Goal: Task Accomplishment & Management: Complete application form

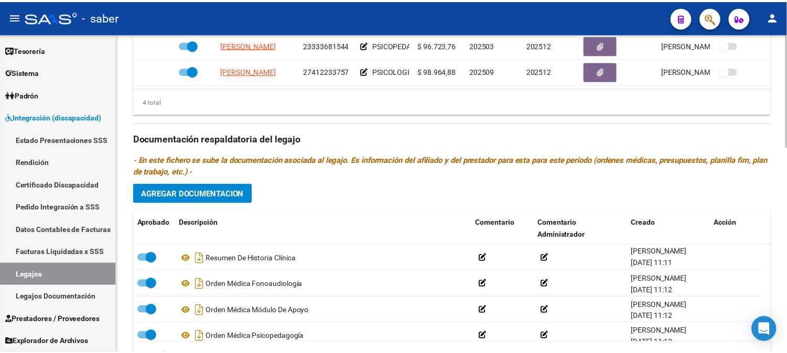
scroll to position [456, 0]
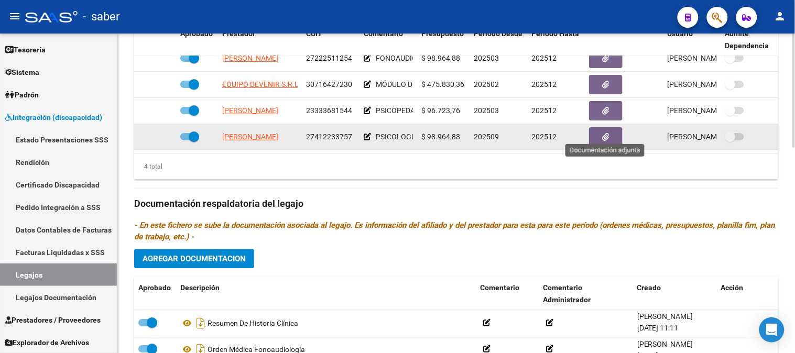
click at [612, 131] on button "button" at bounding box center [606, 136] width 34 height 19
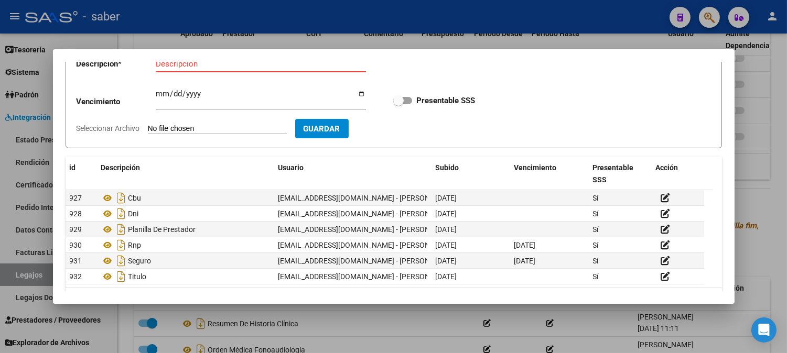
scroll to position [47, 0]
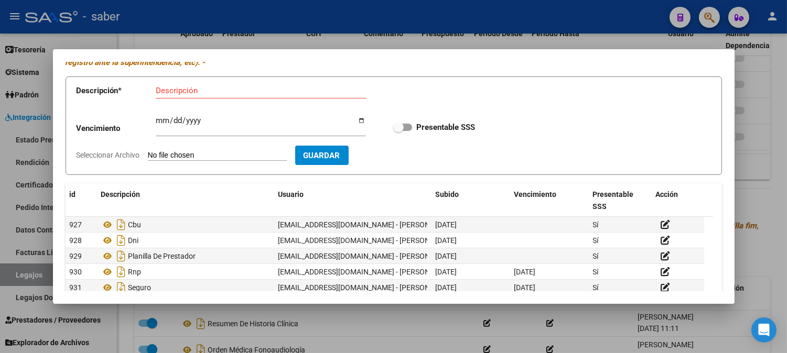
click at [202, 150] on app-file-uploader "Seleccionar Archivo" at bounding box center [186, 154] width 219 height 9
click at [221, 158] on input "Seleccionar Archivo" at bounding box center [217, 156] width 139 height 10
type input "C:\fakepath\ARCA - Lic. [PERSON_NAME].pdf"
click at [215, 93] on input "Descripción" at bounding box center [261, 90] width 210 height 9
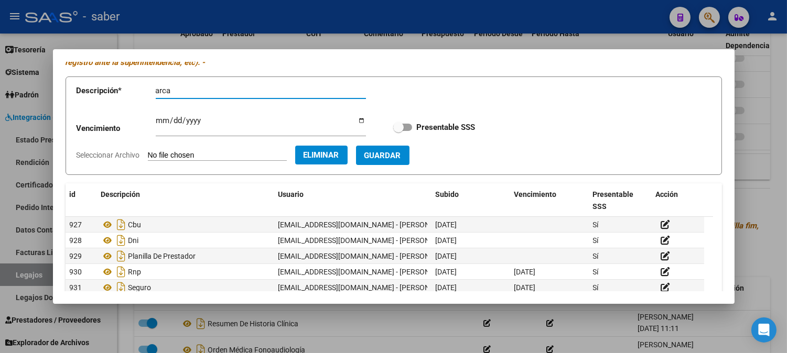
type input "arca"
click at [407, 124] on label "Presentable SSS" at bounding box center [434, 127] width 82 height 13
click at [398, 131] on input "Presentable SSS" at bounding box center [398, 131] width 1 height 1
checkbox input "true"
click at [401, 151] on span "Guardar" at bounding box center [382, 155] width 37 height 9
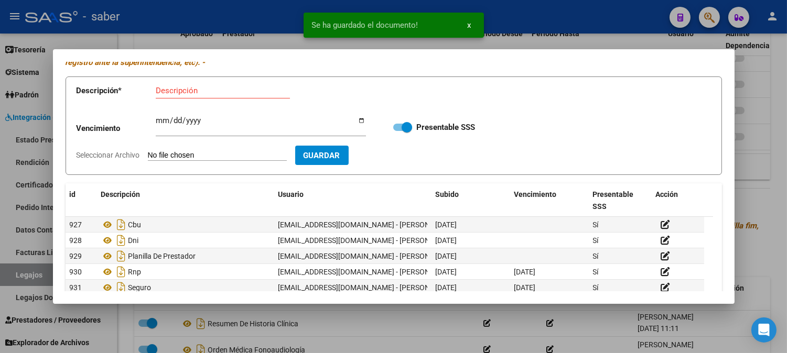
click at [222, 153] on input "Seleccionar Archivo" at bounding box center [217, 156] width 139 height 10
type input "C:\fakepath\MATRCU~1.PDF"
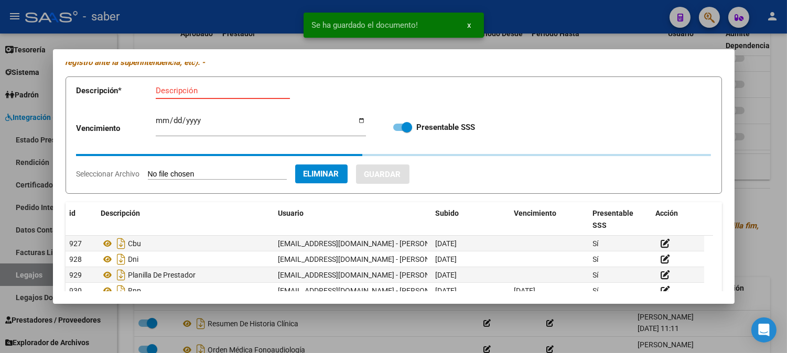
click at [197, 92] on input "Descripción" at bounding box center [223, 90] width 134 height 9
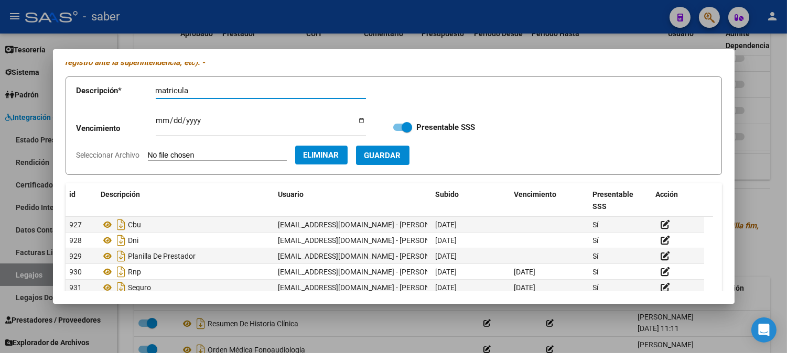
type input "matricula"
click at [401, 158] on span "Guardar" at bounding box center [382, 155] width 37 height 9
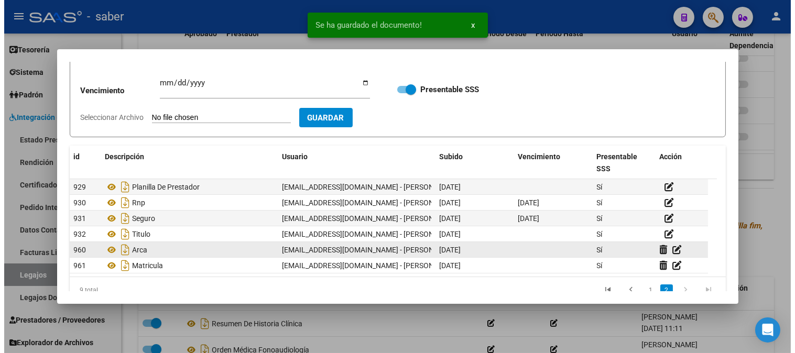
scroll to position [105, 0]
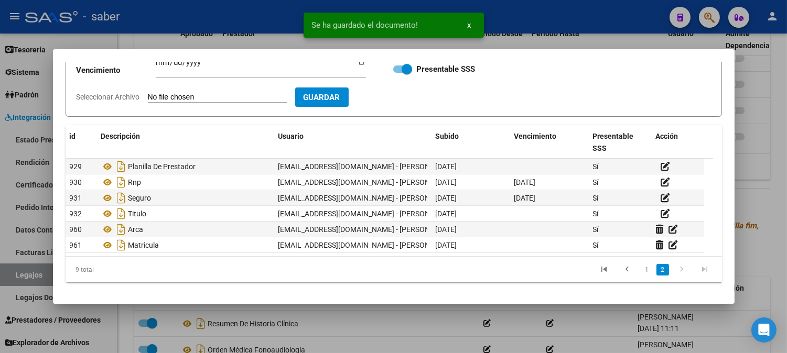
click at [760, 198] on div at bounding box center [393, 176] width 787 height 353
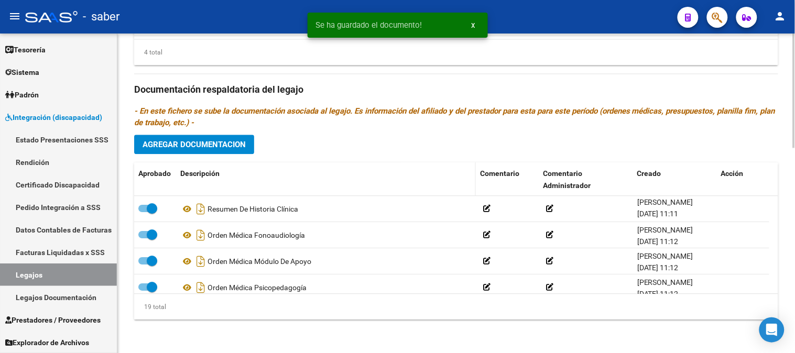
scroll to position [572, 0]
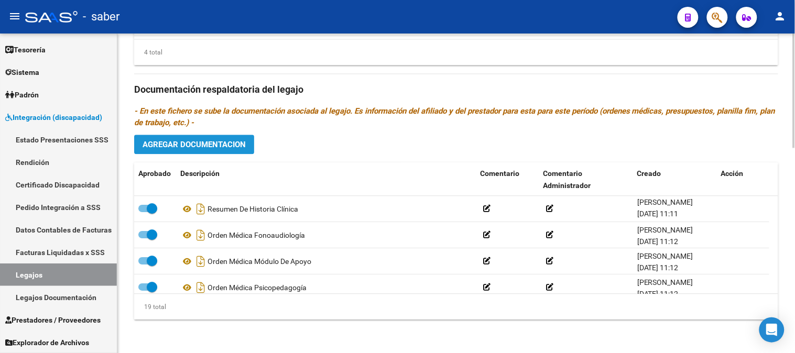
click at [177, 143] on span "Agregar Documentacion" at bounding box center [194, 144] width 103 height 9
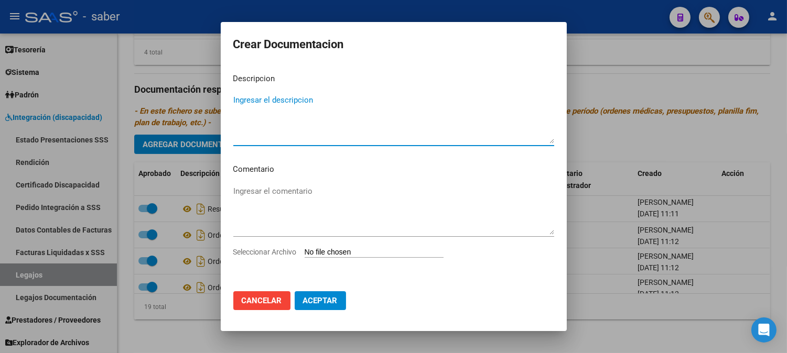
click at [349, 252] on input "Seleccionar Archivo" at bounding box center [374, 253] width 139 height 10
type input "C:\fakepath\ORDEN PSICOLOGIA.pdf"
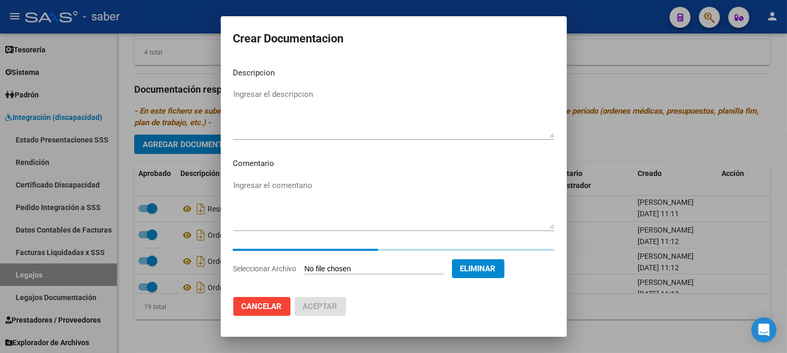
click at [327, 113] on textarea "Ingresar el descripcion" at bounding box center [393, 113] width 321 height 49
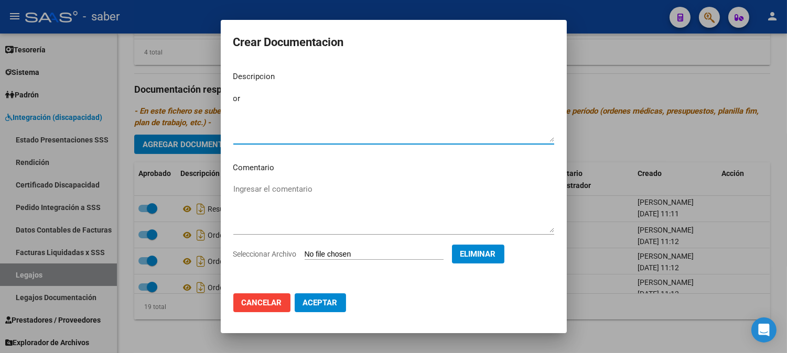
type textarea "o"
type textarea "ORDEN MEDICA"
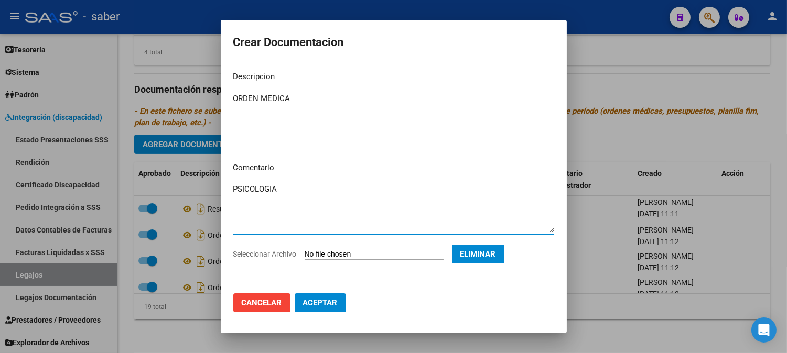
type textarea "PSICOLOGIA"
click at [322, 300] on span "Aceptar" at bounding box center [320, 302] width 35 height 9
checkbox input "false"
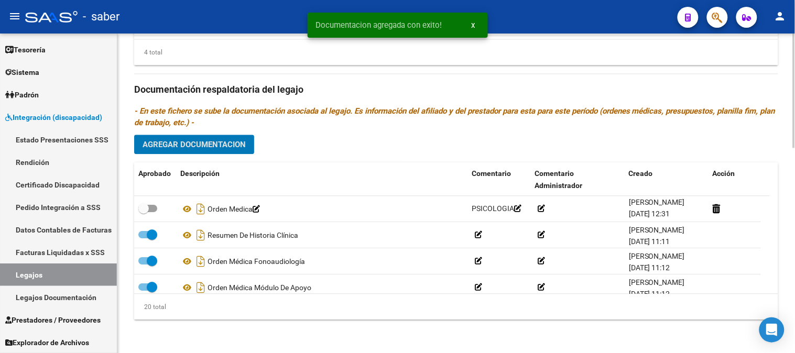
click at [178, 151] on button "Agregar Documentacion" at bounding box center [194, 144] width 120 height 19
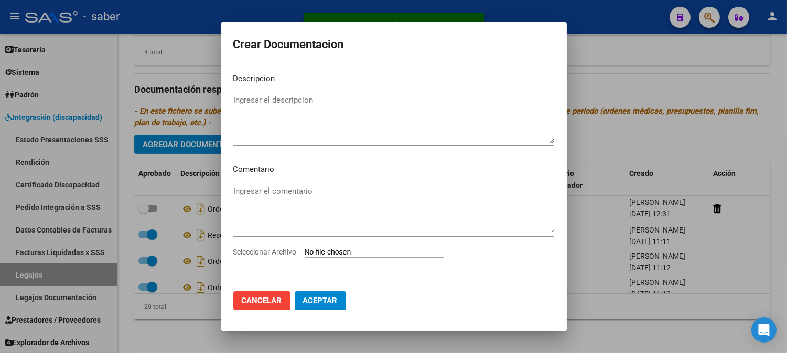
drag, startPoint x: 337, startPoint y: 244, endPoint x: 337, endPoint y: 251, distance: 6.8
click at [337, 249] on mat-dialog-content "Descripcion Ingresar el descripcion Comentario Ingresar el comentario Seleccion…" at bounding box center [394, 174] width 346 height 219
click at [337, 251] on input "Seleccionar Archivo" at bounding box center [374, 253] width 139 height 10
type input "C:\fakepath\CONFORMIDAD.pdf"
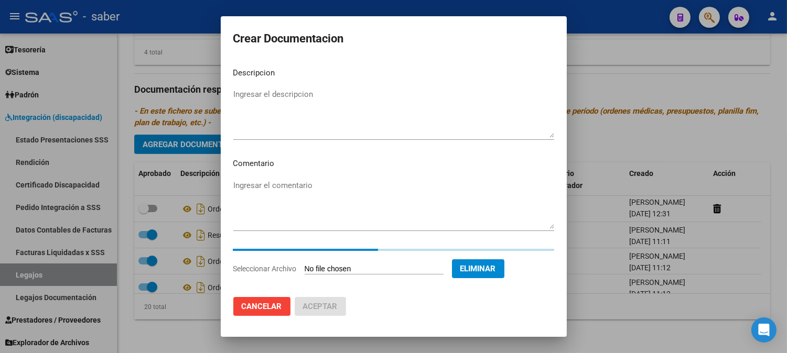
click at [290, 104] on textarea "Ingresar el descripcion" at bounding box center [393, 113] width 321 height 49
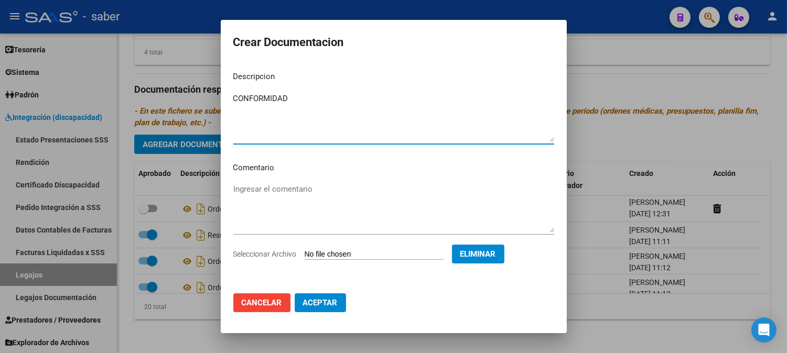
type textarea "CONFORMIDAD"
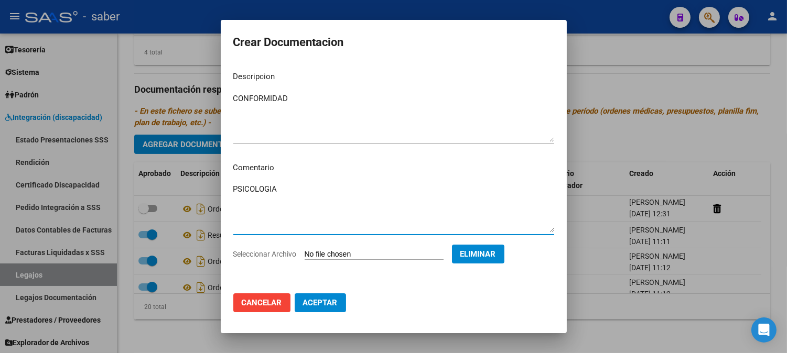
type textarea "PSICOLOGIA"
click at [343, 295] on button "Aceptar" at bounding box center [320, 303] width 51 height 19
checkbox input "false"
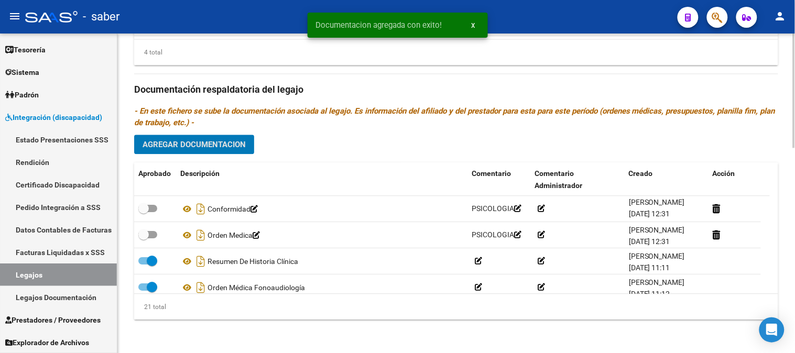
click at [205, 140] on span "Agregar Documentacion" at bounding box center [194, 144] width 103 height 9
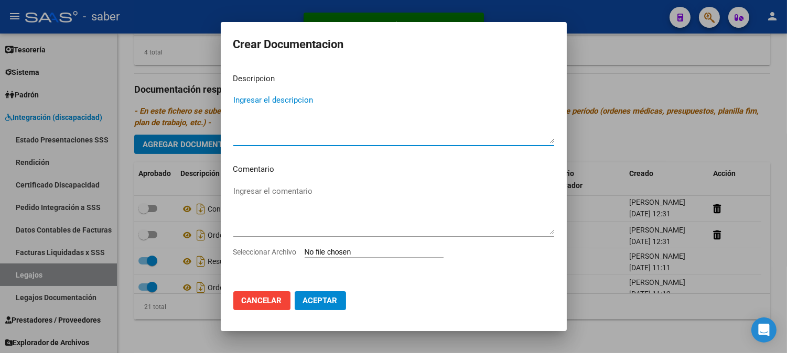
click at [334, 253] on input "Seleccionar Archivo" at bounding box center [374, 253] width 139 height 10
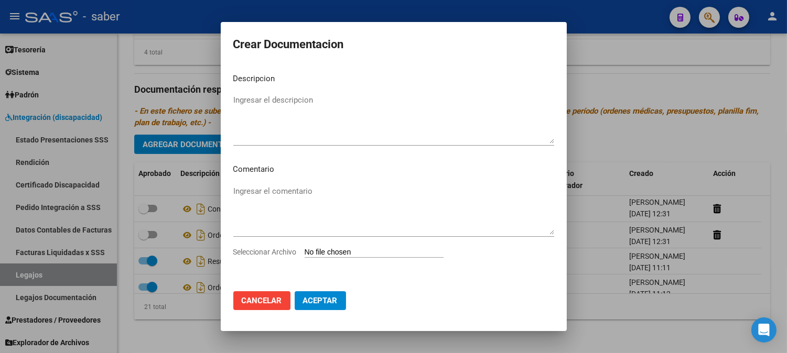
type input "C:\fakepath\INFORME INICIAL.pdf"
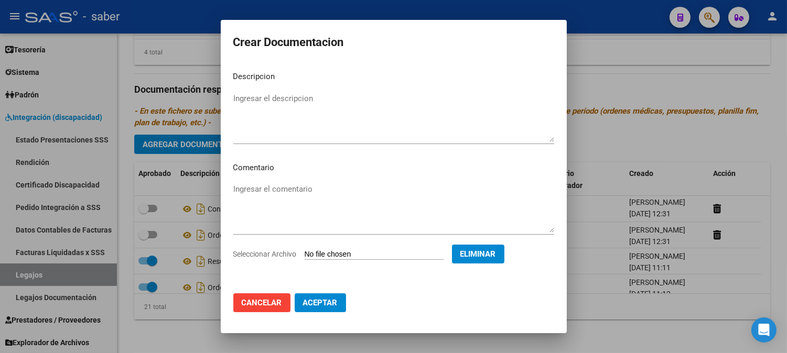
click at [359, 99] on textarea "Ingresar el descripcion" at bounding box center [393, 117] width 321 height 49
type textarea "INFORME INICIAL"
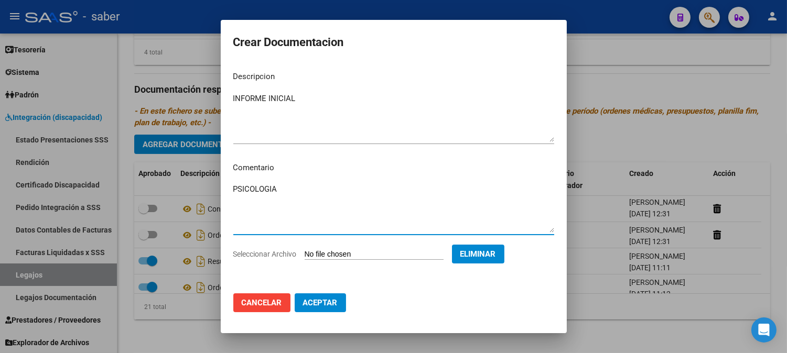
type textarea "PSICOLOGIA"
click at [326, 311] on button "Aceptar" at bounding box center [320, 303] width 51 height 19
checkbox input "false"
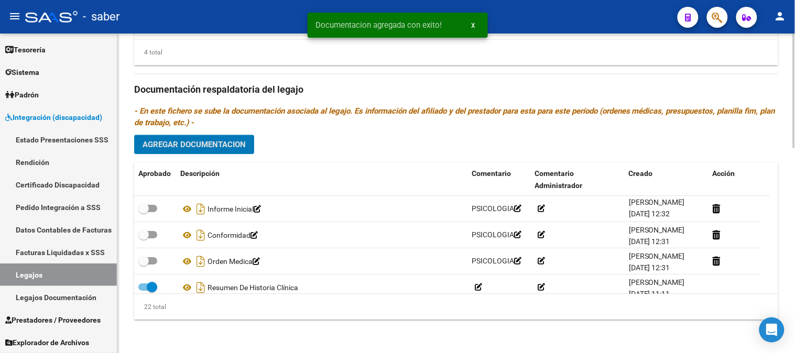
click at [182, 141] on span "Agregar Documentacion" at bounding box center [194, 144] width 103 height 9
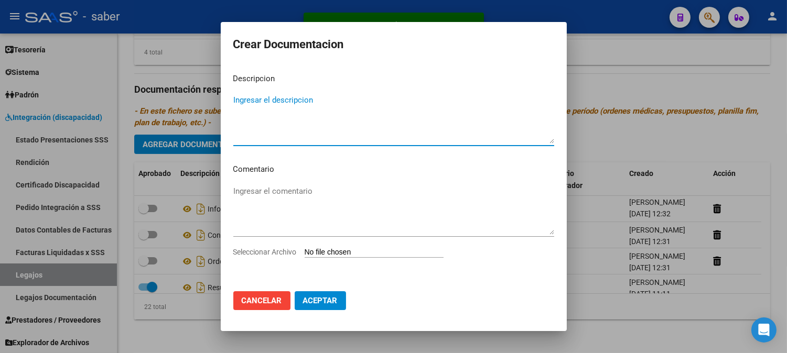
click at [357, 250] on input "Seleccionar Archivo" at bounding box center [374, 253] width 139 height 10
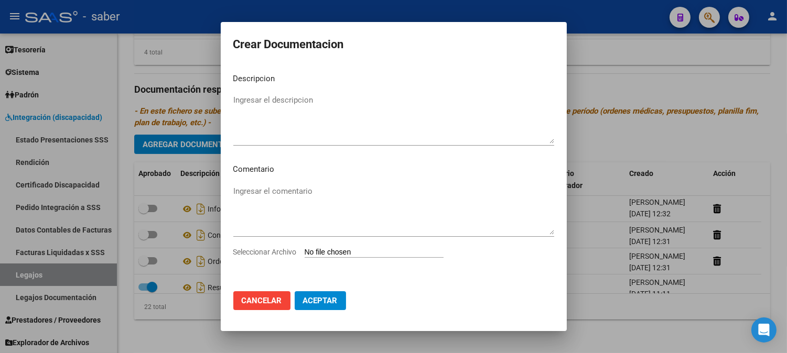
type input "C:\fakepath\PLAN DE TTO.pdf"
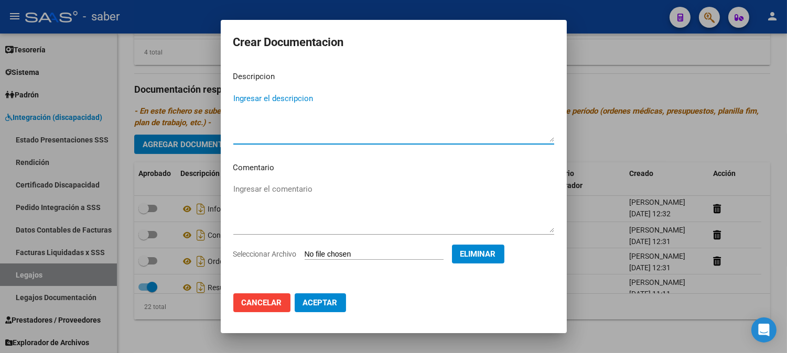
click at [295, 112] on textarea "Ingresar el descripcion" at bounding box center [393, 117] width 321 height 49
type textarea "PLAN DE TTO"
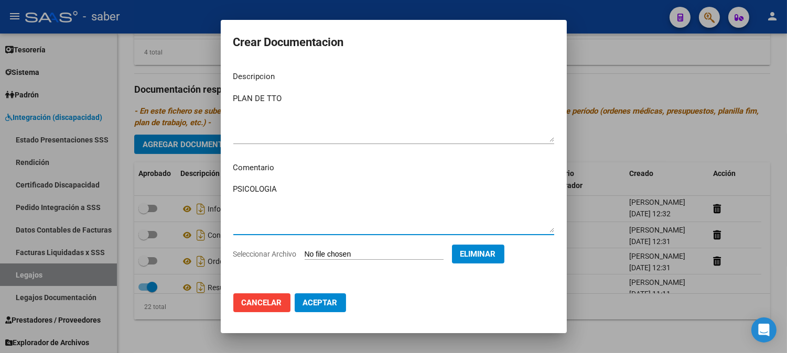
type textarea "PSICOLOGIA"
click at [295, 294] on button "Aceptar" at bounding box center [320, 303] width 51 height 19
checkbox input "false"
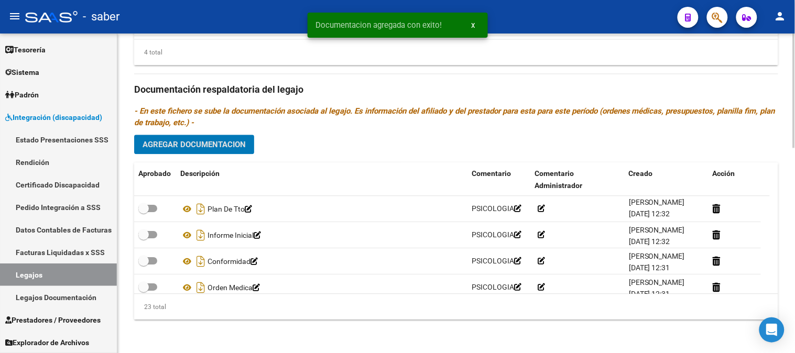
click at [210, 153] on button "Agregar Documentacion" at bounding box center [194, 144] width 120 height 19
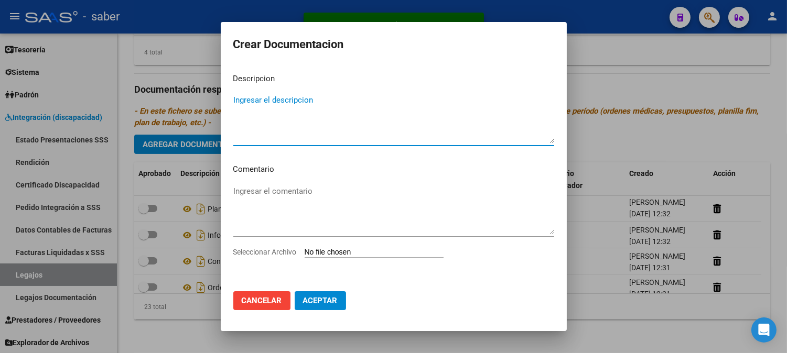
click at [385, 253] on input "Seleccionar Archivo" at bounding box center [374, 253] width 139 height 10
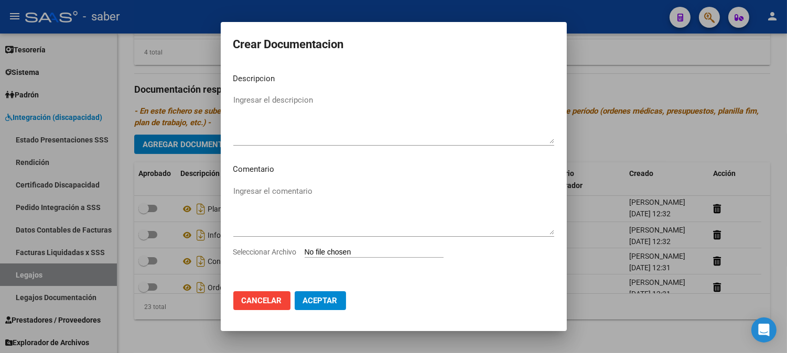
type input "C:\fakepath\PRESUPUESTO.pdf"
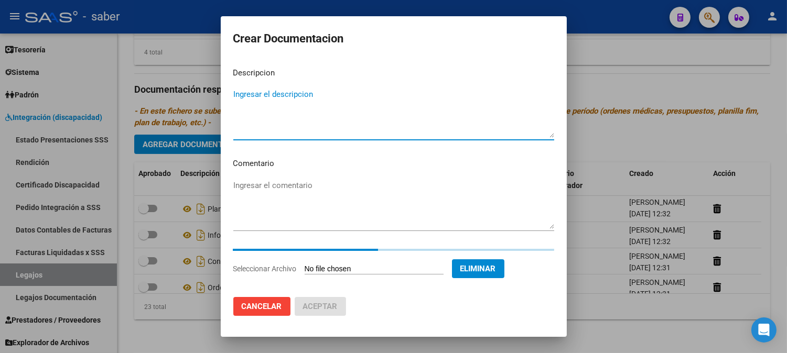
click at [276, 106] on textarea "Ingresar el descripcion" at bounding box center [393, 113] width 321 height 49
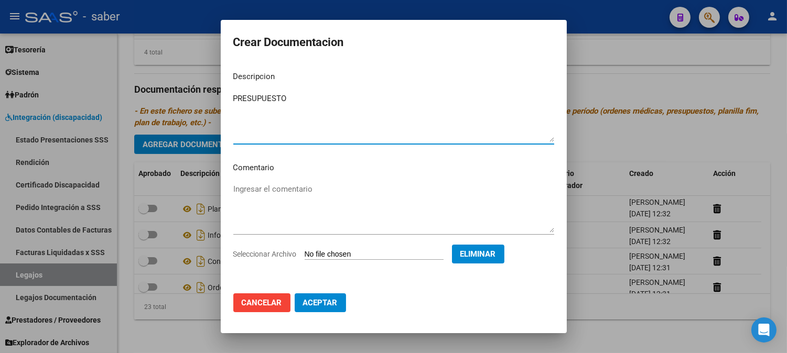
type textarea "PRESUPUESTO"
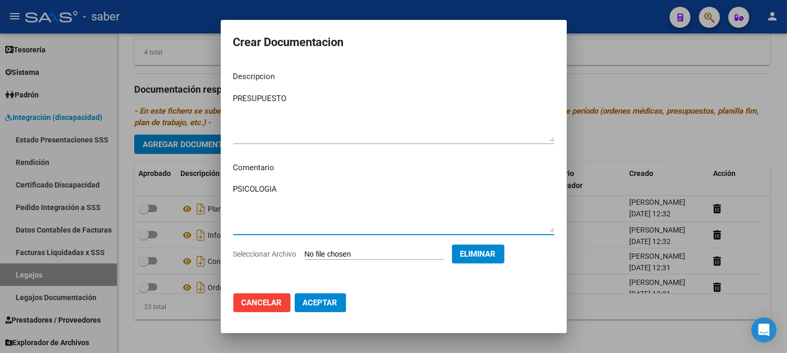
type textarea "PSICOLOGIA"
click at [314, 308] on button "Aceptar" at bounding box center [320, 303] width 51 height 19
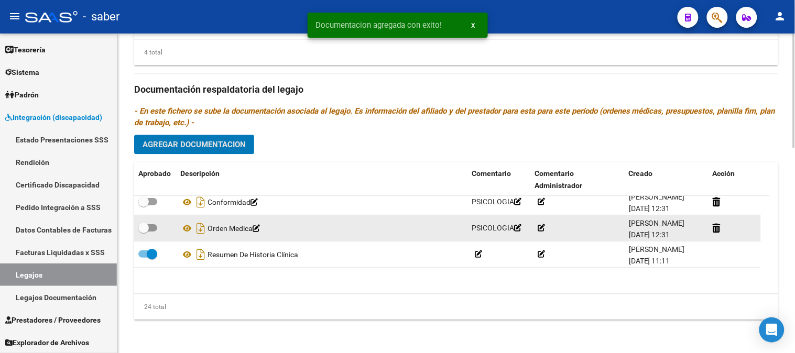
scroll to position [58, 0]
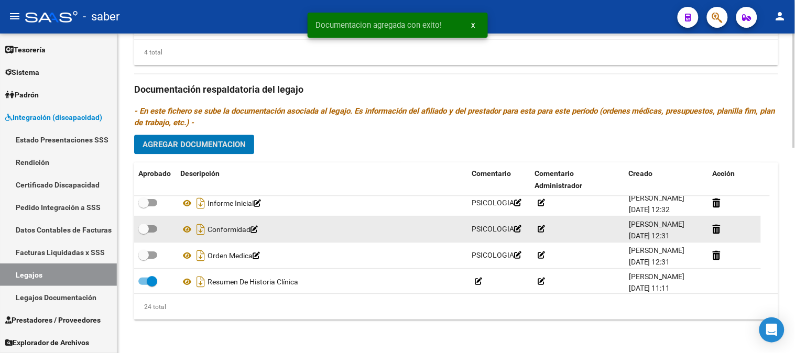
drag, startPoint x: 148, startPoint y: 256, endPoint x: 155, endPoint y: 240, distance: 17.8
click at [149, 255] on span at bounding box center [147, 255] width 19 height 7
click at [144, 259] on input "checkbox" at bounding box center [143, 259] width 1 height 1
checkbox input "true"
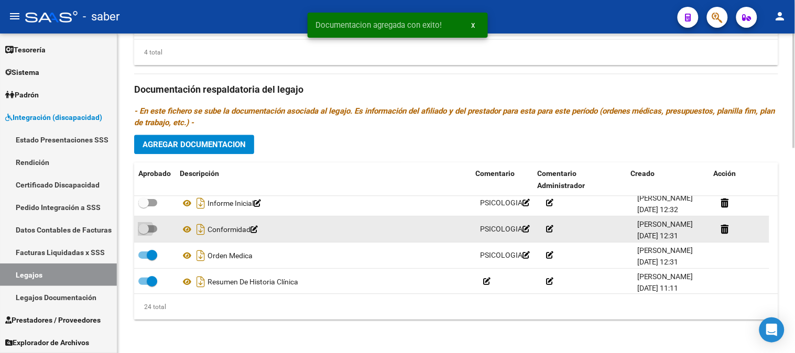
click at [155, 224] on label at bounding box center [147, 229] width 19 height 13
click at [144, 233] on input "checkbox" at bounding box center [143, 233] width 1 height 1
checkbox input "true"
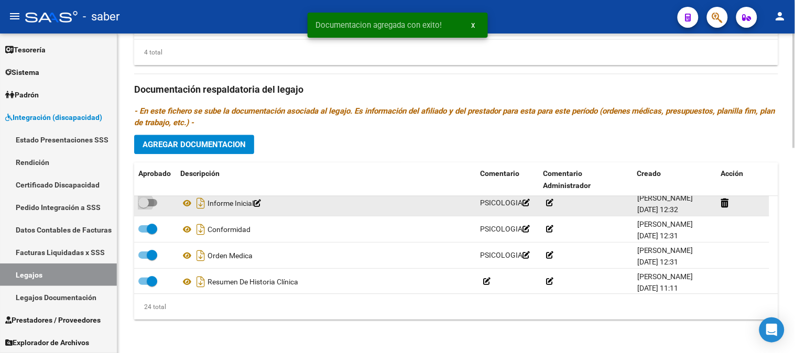
click at [154, 204] on span at bounding box center [147, 202] width 19 height 7
click at [144, 207] on input "checkbox" at bounding box center [143, 207] width 1 height 1
checkbox input "true"
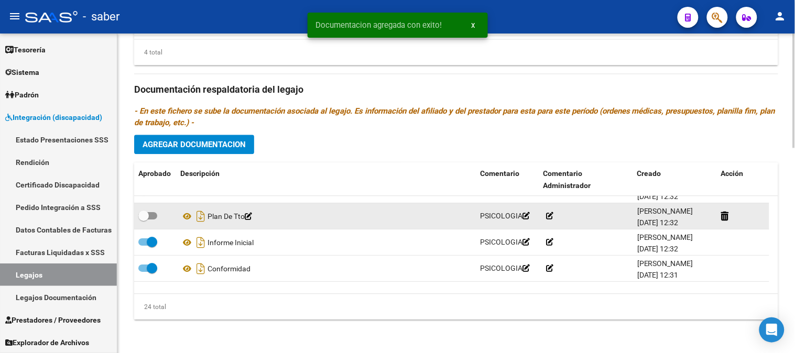
scroll to position [0, 0]
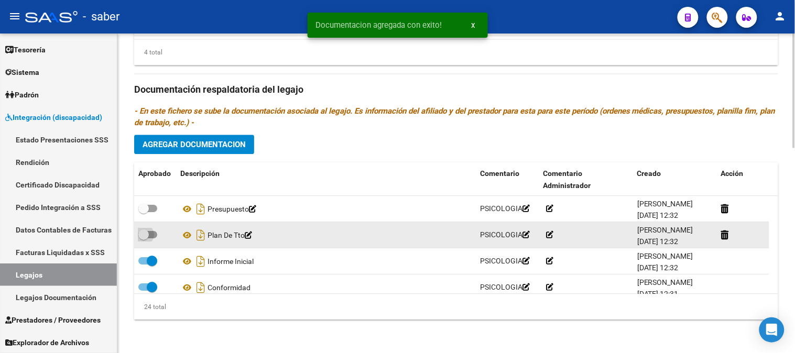
drag, startPoint x: 148, startPoint y: 233, endPoint x: 152, endPoint y: 213, distance: 19.7
click at [148, 232] on span at bounding box center [143, 235] width 10 height 10
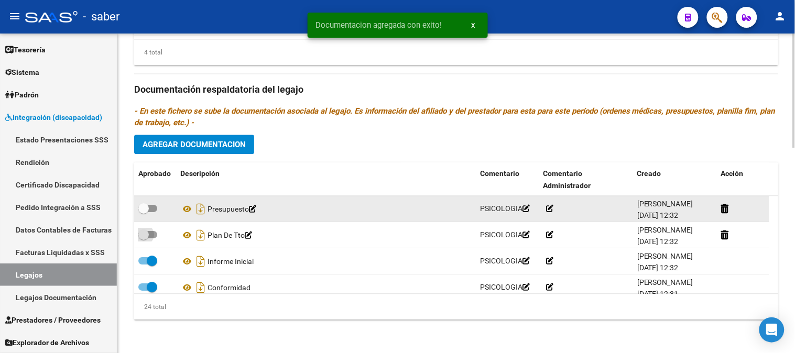
click at [144, 239] on input "checkbox" at bounding box center [143, 239] width 1 height 1
checkbox input "true"
click at [152, 209] on span at bounding box center [147, 208] width 19 height 7
click at [144, 212] on input "checkbox" at bounding box center [143, 212] width 1 height 1
checkbox input "true"
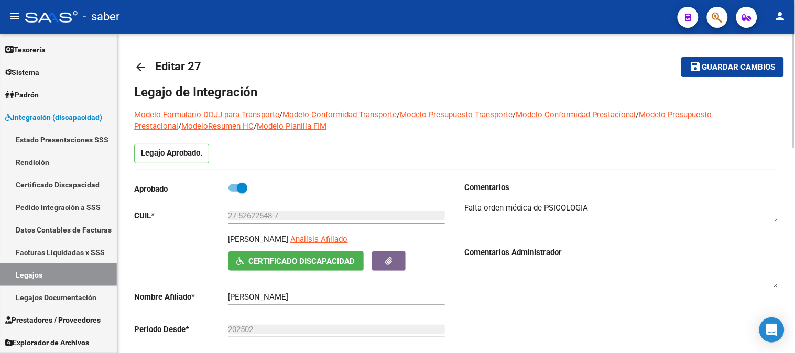
click at [743, 67] on span "Guardar cambios" at bounding box center [739, 67] width 73 height 9
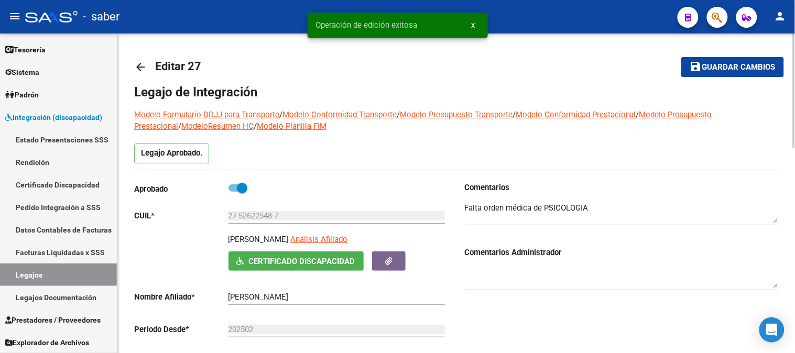
click at [141, 66] on mat-icon "arrow_back" at bounding box center [140, 67] width 13 height 13
